Goal: Navigation & Orientation: Find specific page/section

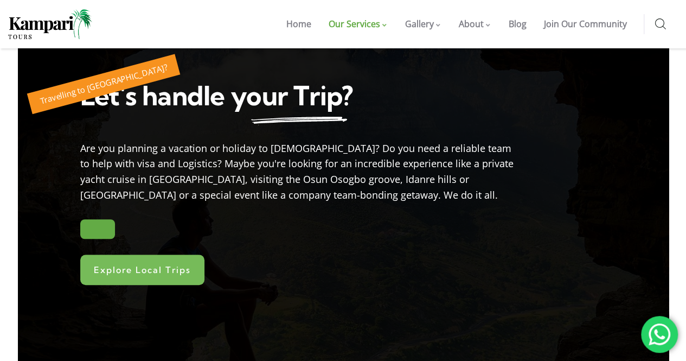
scroll to position [282, 0]
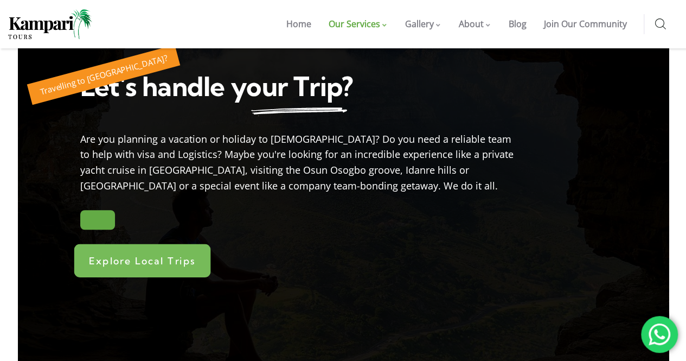
drag, startPoint x: 177, startPoint y: 262, endPoint x: 193, endPoint y: 258, distance: 16.3
click at [177, 262] on span "Explore Local Trips" at bounding box center [142, 260] width 107 height 10
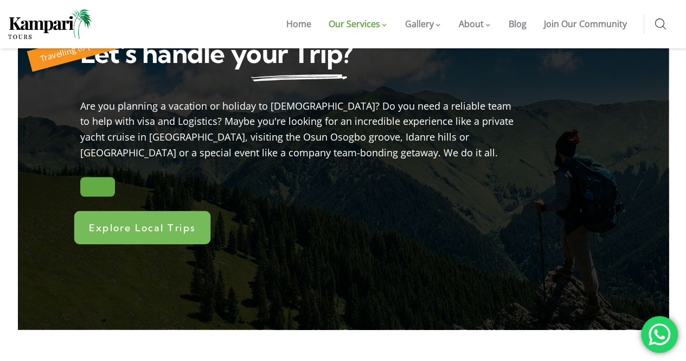
scroll to position [329, 0]
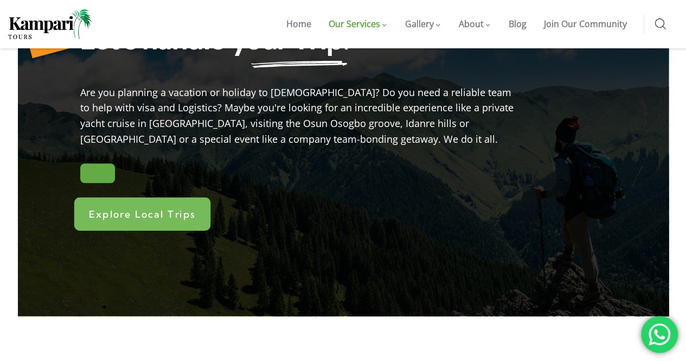
click at [131, 211] on span "Explore Local Trips" at bounding box center [142, 214] width 107 height 10
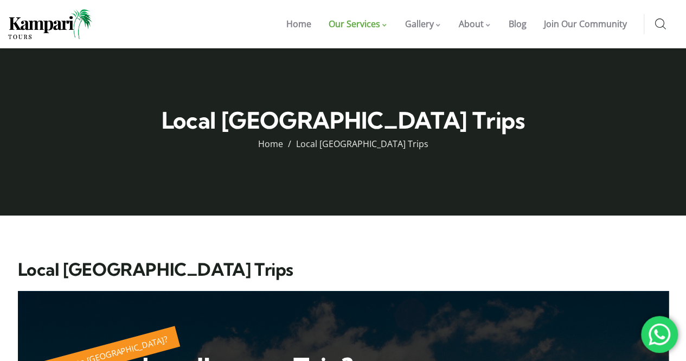
scroll to position [0, 0]
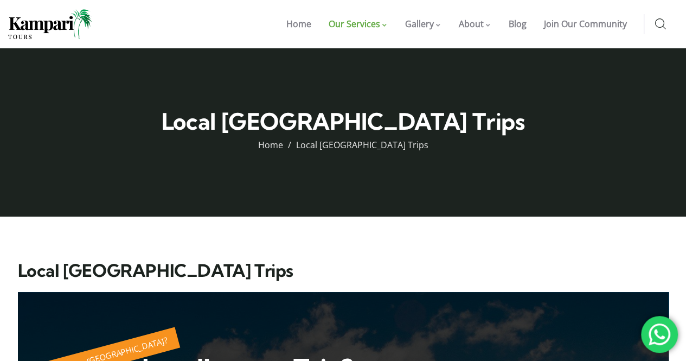
click at [653, 329] on div at bounding box center [659, 334] width 37 height 37
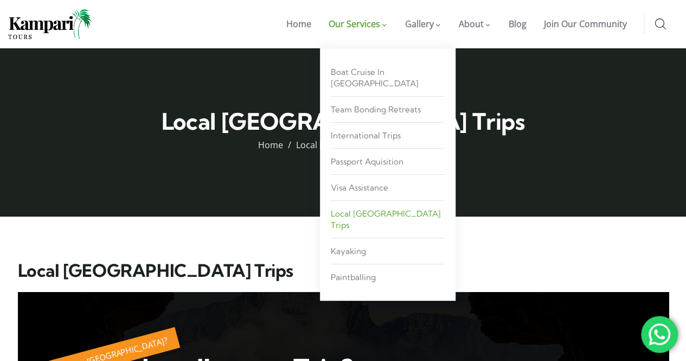
click at [381, 208] on span "Local [GEOGRAPHIC_DATA] Trips" at bounding box center [386, 219] width 110 height 22
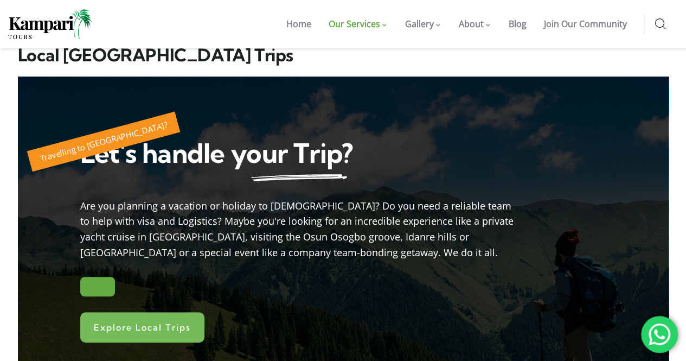
scroll to position [217, 0]
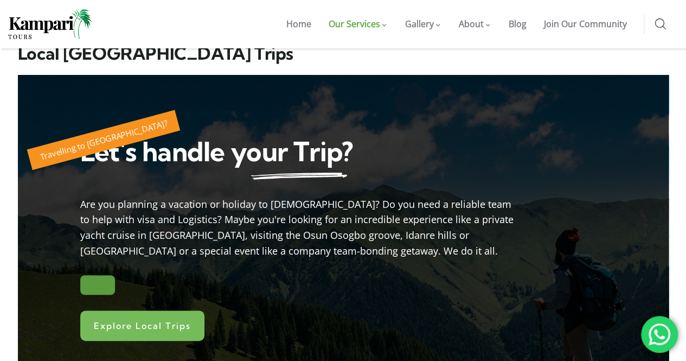
click at [102, 283] on link at bounding box center [97, 285] width 35 height 20
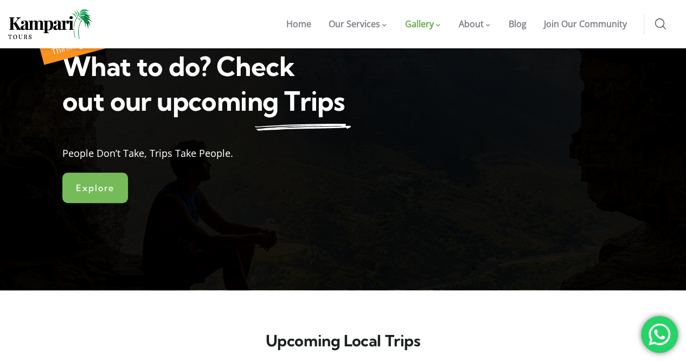
scroll to position [34, 0]
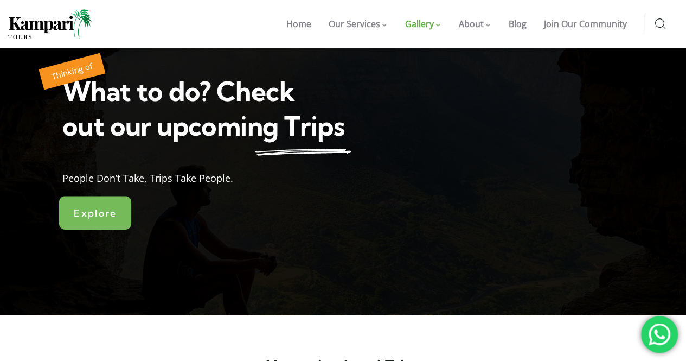
click at [107, 214] on span "Explore" at bounding box center [95, 213] width 42 height 10
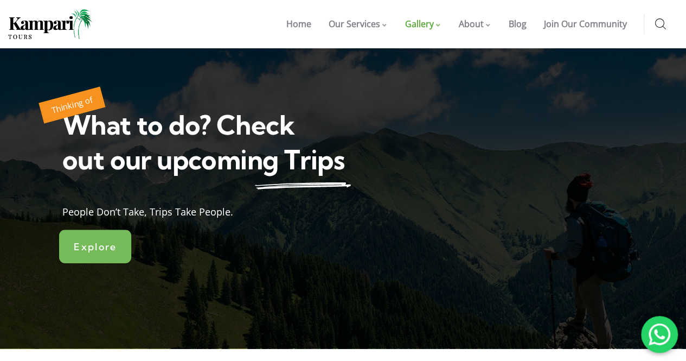
click at [75, 230] on link "Explore" at bounding box center [95, 246] width 72 height 34
click at [79, 242] on span "Explore" at bounding box center [95, 246] width 42 height 10
